Goal: Check status: Check status

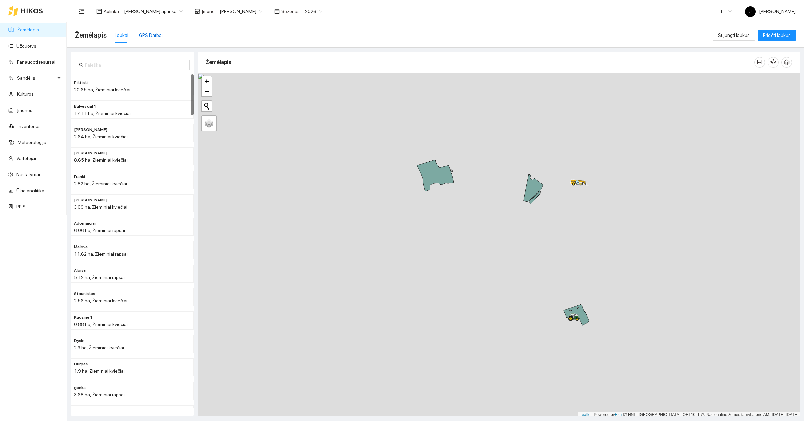
click at [148, 34] on div "GPS Darbai" at bounding box center [151, 34] width 24 height 7
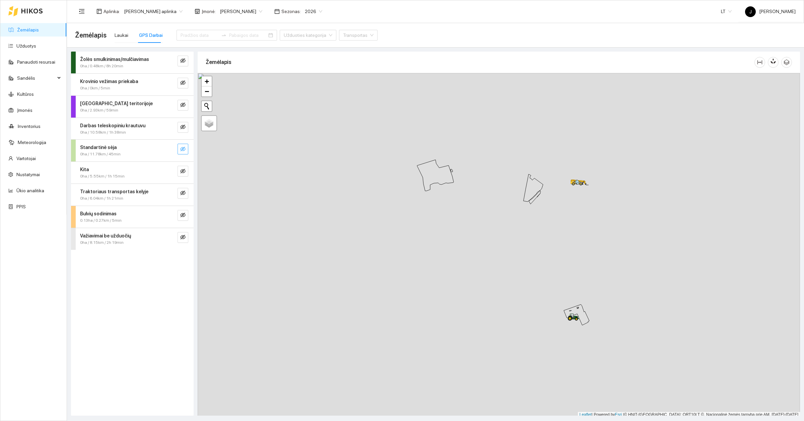
click at [183, 151] on icon "eye-invisible" at bounding box center [182, 148] width 5 height 5
click at [187, 150] on button "button" at bounding box center [182, 149] width 11 height 11
click at [186, 150] on button "button" at bounding box center [182, 149] width 11 height 11
click at [185, 149] on icon "eye-invisible" at bounding box center [182, 148] width 5 height 5
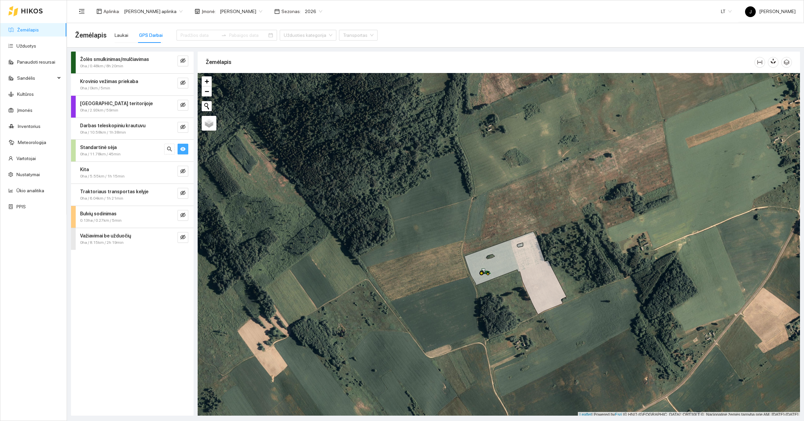
click at [182, 150] on icon "eye" at bounding box center [182, 149] width 5 height 4
click at [186, 107] on button "button" at bounding box center [182, 105] width 11 height 11
click at [181, 106] on icon "eye" at bounding box center [182, 104] width 5 height 5
click at [181, 171] on icon "eye-invisible" at bounding box center [182, 171] width 5 height 5
click at [182, 170] on icon "eye" at bounding box center [182, 171] width 5 height 4
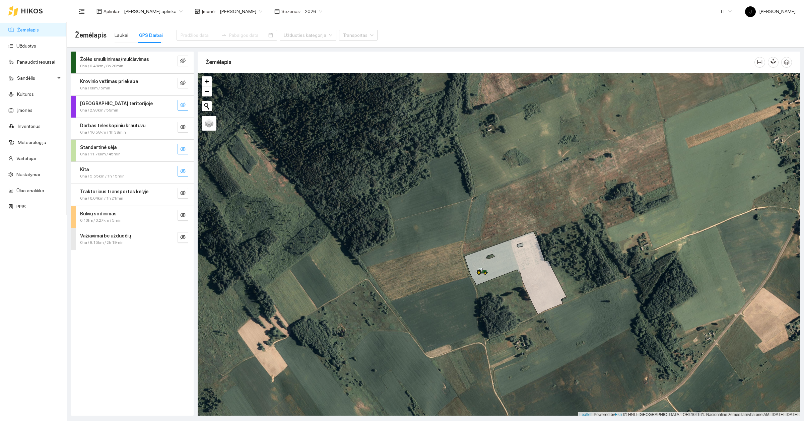
click at [186, 200] on div "Traktoriaus transportas kelyje 0ha / 6.04km / 1h 21min" at bounding box center [132, 195] width 123 height 22
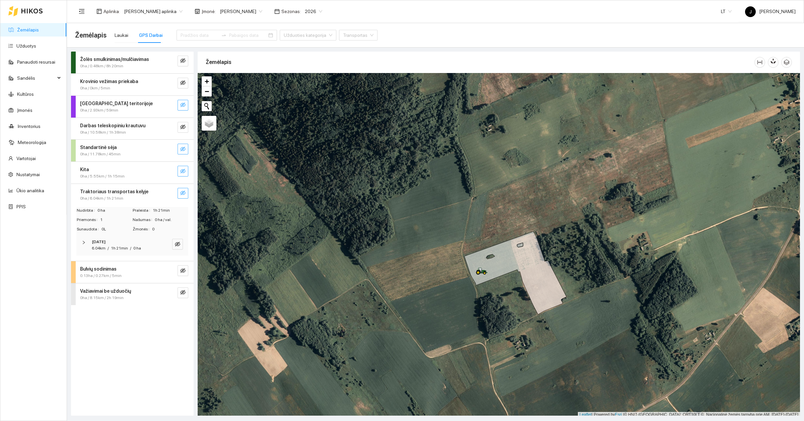
click at [185, 192] on icon "eye-invisible" at bounding box center [182, 192] width 5 height 5
click at [187, 192] on button "button" at bounding box center [182, 193] width 11 height 11
click at [83, 194] on strong "Traktoriaus transportas kelyje" at bounding box center [114, 191] width 68 height 5
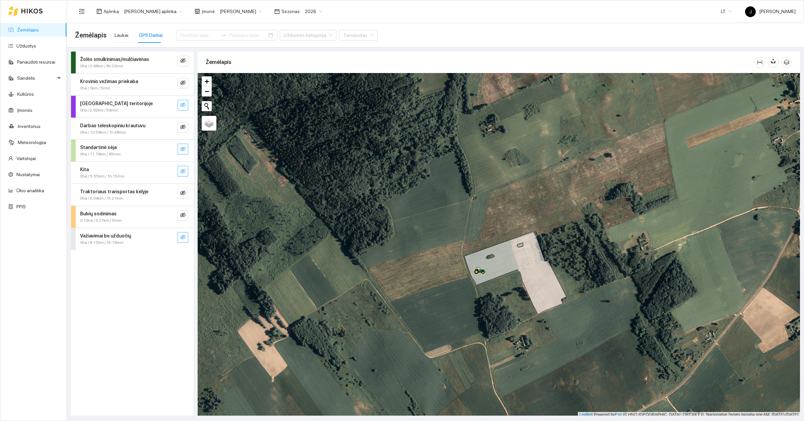
click at [180, 242] on button "button" at bounding box center [182, 237] width 11 height 11
click at [188, 176] on div "Kita 0ha / 5.55km / 1h 15min" at bounding box center [132, 173] width 123 height 22
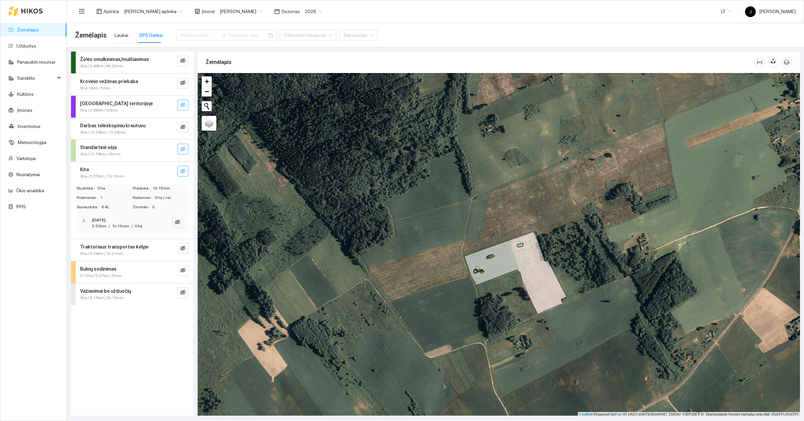
click at [184, 174] on span "eye-invisible" at bounding box center [182, 171] width 5 height 6
click at [184, 174] on span "eye" at bounding box center [182, 171] width 5 height 6
click at [184, 151] on icon "eye-invisible" at bounding box center [182, 148] width 5 height 5
click at [185, 151] on icon "eye" at bounding box center [182, 148] width 5 height 5
click at [136, 150] on div "Standartinė sėja" at bounding box center [121, 147] width 82 height 7
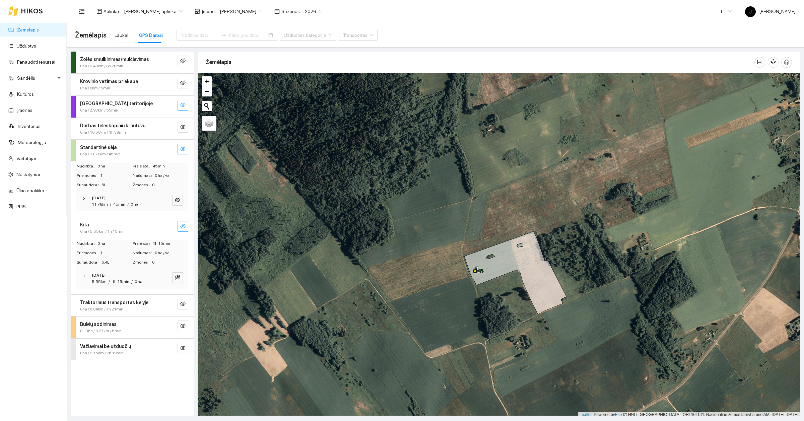
click at [137, 150] on div "Standartinė sėja" at bounding box center [121, 147] width 82 height 7
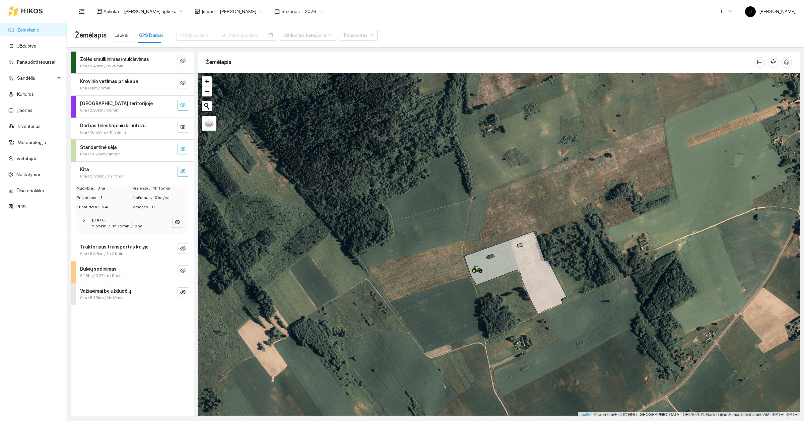
click at [69, 153] on div "Žolės smulkinimas/mulčiavimas 0ha / 0.48km / 8h 20min Krovinio vežimas priekaba…" at bounding box center [132, 234] width 127 height 364
click at [74, 152] on div at bounding box center [73, 151] width 5 height 22
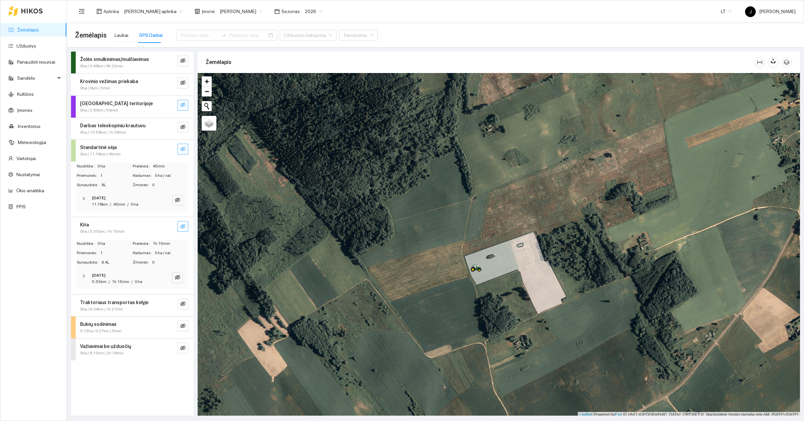
click at [89, 225] on div "Kita" at bounding box center [121, 224] width 82 height 7
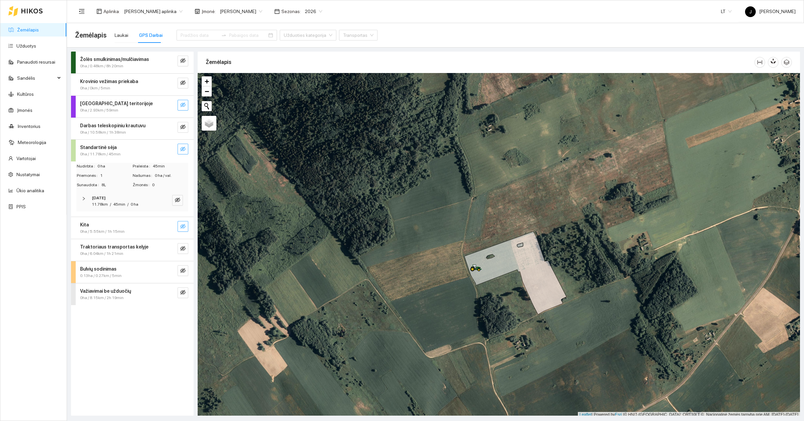
click at [96, 147] on strong "Standartinė sėja" at bounding box center [98, 147] width 36 height 5
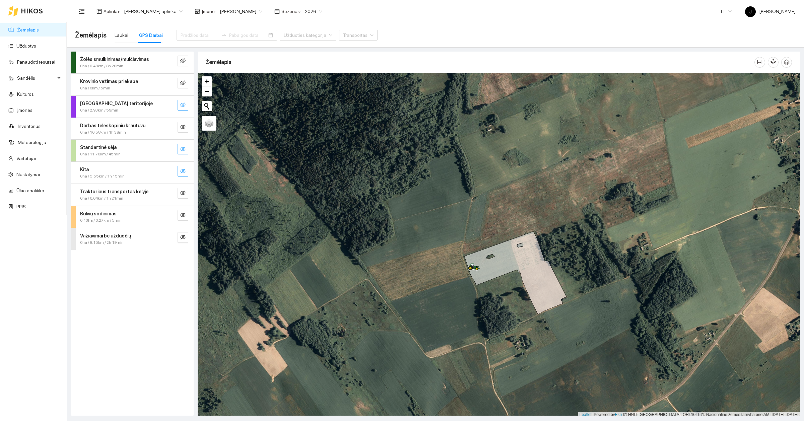
click at [31, 27] on link "Žemėlapis" at bounding box center [28, 29] width 22 height 5
click at [186, 153] on button "button" at bounding box center [182, 149] width 11 height 11
click at [195, 36] on input at bounding box center [199, 34] width 38 height 7
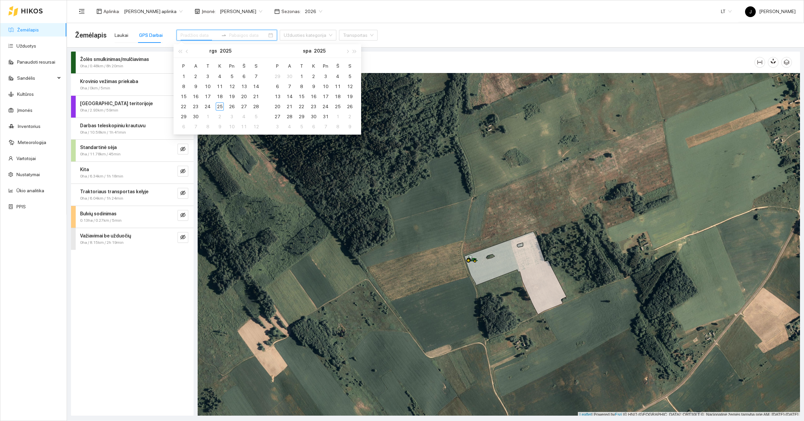
click at [194, 33] on input at bounding box center [199, 34] width 38 height 7
click at [153, 17] on div "Aplinka : [PERSON_NAME] aplinka Įmonė : [PERSON_NAME] Sezonas : 2026" at bounding box center [200, 11] width 251 height 13
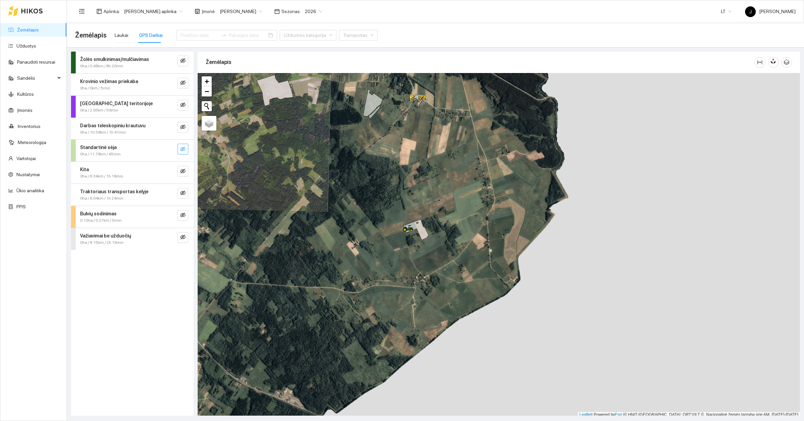
click at [185, 148] on icon "eye-invisible" at bounding box center [182, 149] width 5 height 5
click at [185, 148] on icon "eye" at bounding box center [182, 148] width 5 height 5
click at [185, 148] on icon "eye-invisible" at bounding box center [182, 148] width 5 height 5
click at [184, 146] on icon "eye" at bounding box center [182, 148] width 5 height 5
click at [184, 146] on icon "eye-invisible" at bounding box center [182, 148] width 5 height 5
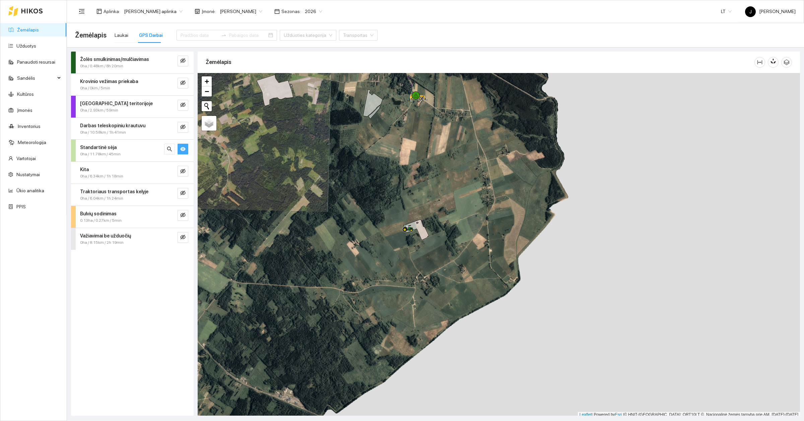
click at [184, 146] on icon "eye" at bounding box center [182, 148] width 5 height 5
click at [185, 61] on icon "eye-invisible" at bounding box center [182, 60] width 5 height 5
click at [185, 61] on icon "eye" at bounding box center [182, 60] width 5 height 5
click at [182, 85] on icon "eye-invisible" at bounding box center [182, 82] width 5 height 5
click at [182, 85] on icon "eye" at bounding box center [182, 82] width 5 height 5
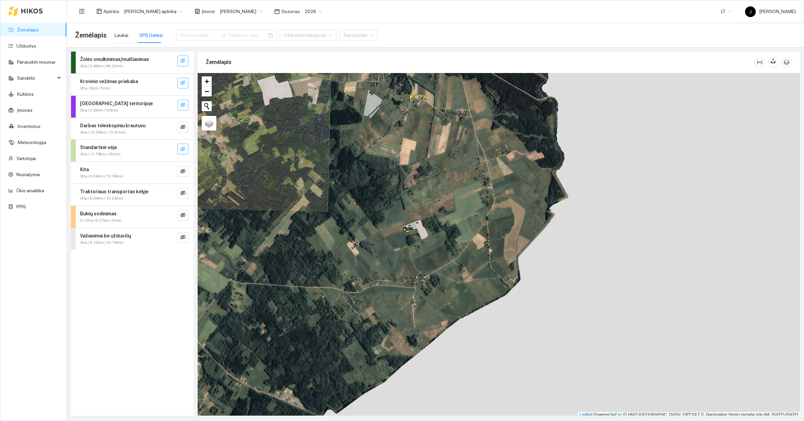
click at [182, 104] on icon "eye-invisible" at bounding box center [182, 104] width 5 height 5
click at [182, 104] on icon "eye" at bounding box center [182, 105] width 5 height 4
click at [183, 132] on button "button" at bounding box center [182, 127] width 11 height 11
click at [183, 148] on icon "eye-invisible" at bounding box center [182, 148] width 5 height 5
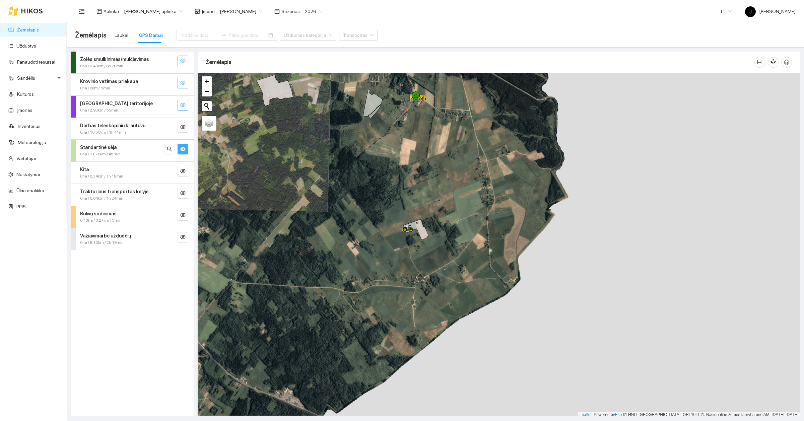
click at [183, 148] on icon "eye" at bounding box center [182, 149] width 5 height 4
click at [183, 174] on span "eye-invisible" at bounding box center [182, 171] width 5 height 6
click at [183, 175] on span "eye" at bounding box center [182, 171] width 5 height 6
click at [183, 190] on button "button" at bounding box center [182, 193] width 11 height 11
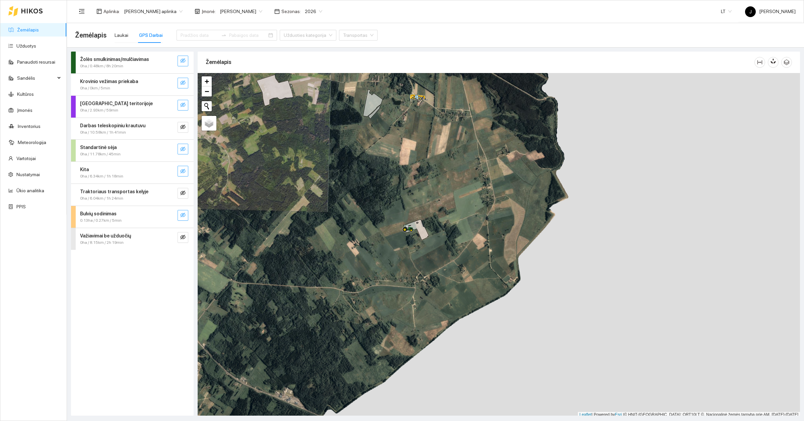
click at [183, 216] on icon "eye-invisible" at bounding box center [182, 214] width 5 height 5
click at [183, 216] on icon "eye" at bounding box center [182, 215] width 5 height 4
click at [131, 213] on div "Bulvių sodinimas" at bounding box center [121, 213] width 82 height 7
click at [187, 215] on button "button" at bounding box center [182, 215] width 11 height 11
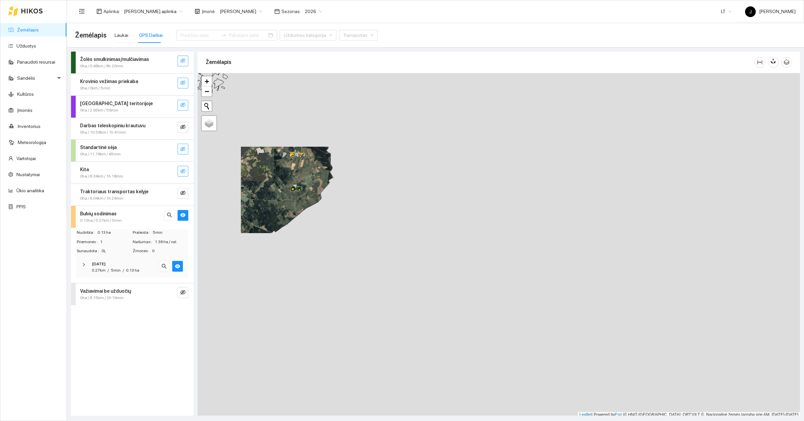
scroll to position [2, 0]
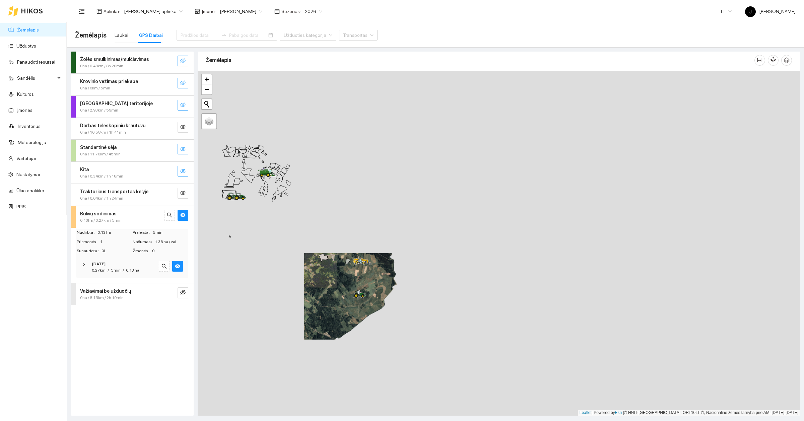
drag, startPoint x: 255, startPoint y: 171, endPoint x: 338, endPoint y: 309, distance: 160.5
click at [338, 309] on div at bounding box center [499, 243] width 602 height 345
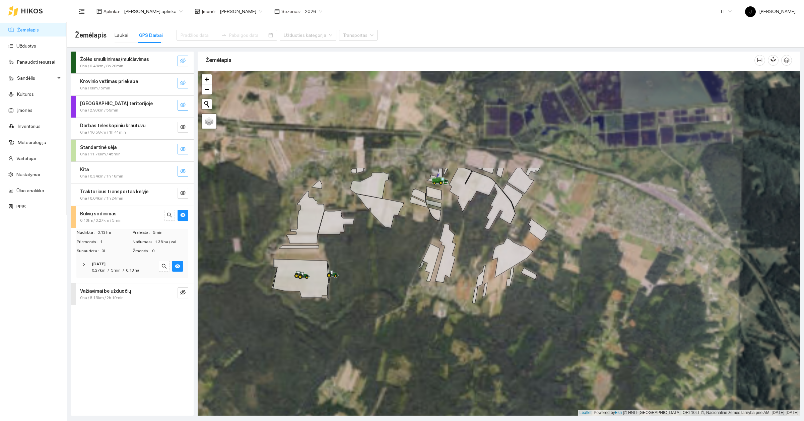
drag, startPoint x: 319, startPoint y: 311, endPoint x: 419, endPoint y: 401, distance: 134.7
click at [419, 401] on div at bounding box center [499, 243] width 602 height 345
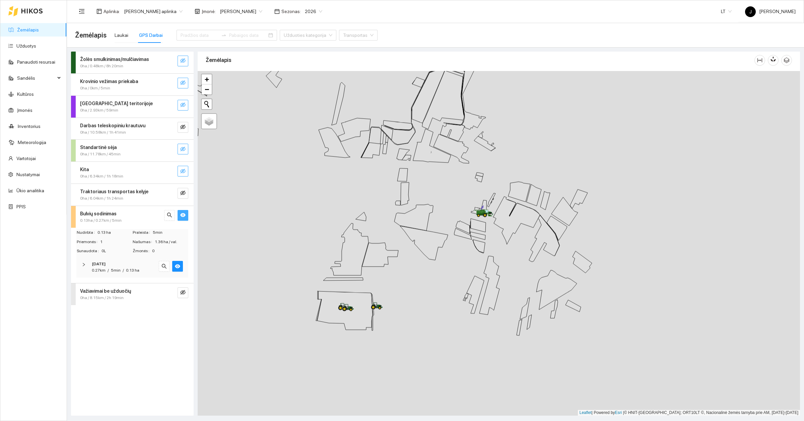
click at [184, 215] on icon "eye" at bounding box center [182, 215] width 5 height 4
click at [184, 215] on icon "eye-invisible" at bounding box center [182, 214] width 5 height 5
click at [184, 215] on icon "eye" at bounding box center [182, 215] width 5 height 4
click at [180, 289] on button "button" at bounding box center [182, 292] width 11 height 11
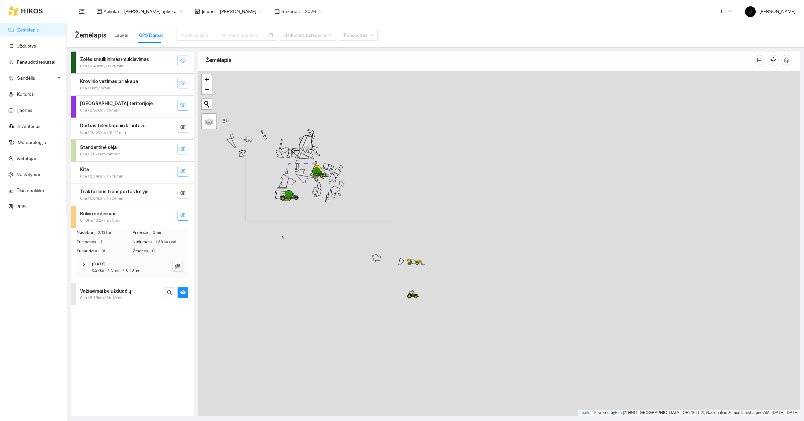
drag, startPoint x: 433, startPoint y: 344, endPoint x: 337, endPoint y: 210, distance: 163.7
click at [337, 210] on div at bounding box center [499, 243] width 602 height 345
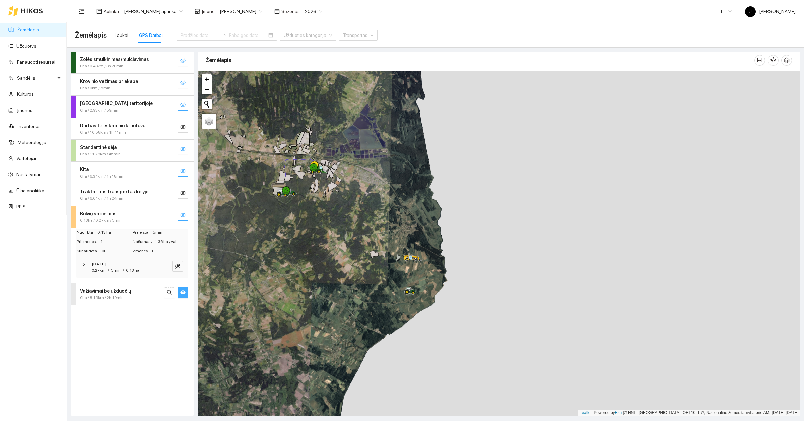
click at [186, 293] on button "button" at bounding box center [182, 292] width 11 height 11
click at [39, 31] on link "Žemėlapis" at bounding box center [28, 29] width 22 height 5
